Goal: Navigation & Orientation: Go to known website

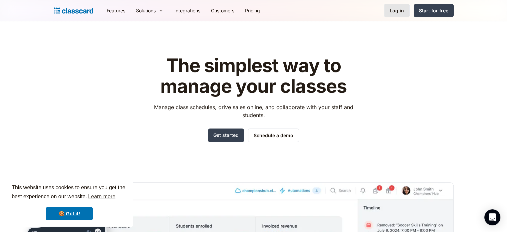
click at [396, 14] on div "Log in" at bounding box center [397, 10] width 14 height 7
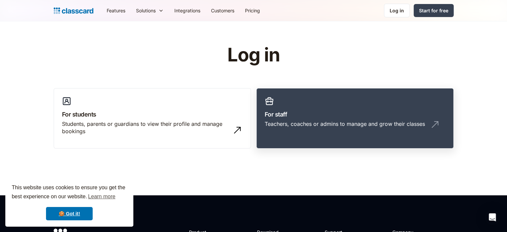
click at [393, 120] on div "Teachers, coaches or admins to manage and grow their classes" at bounding box center [345, 123] width 160 height 7
